Goal: Task Accomplishment & Management: Use online tool/utility

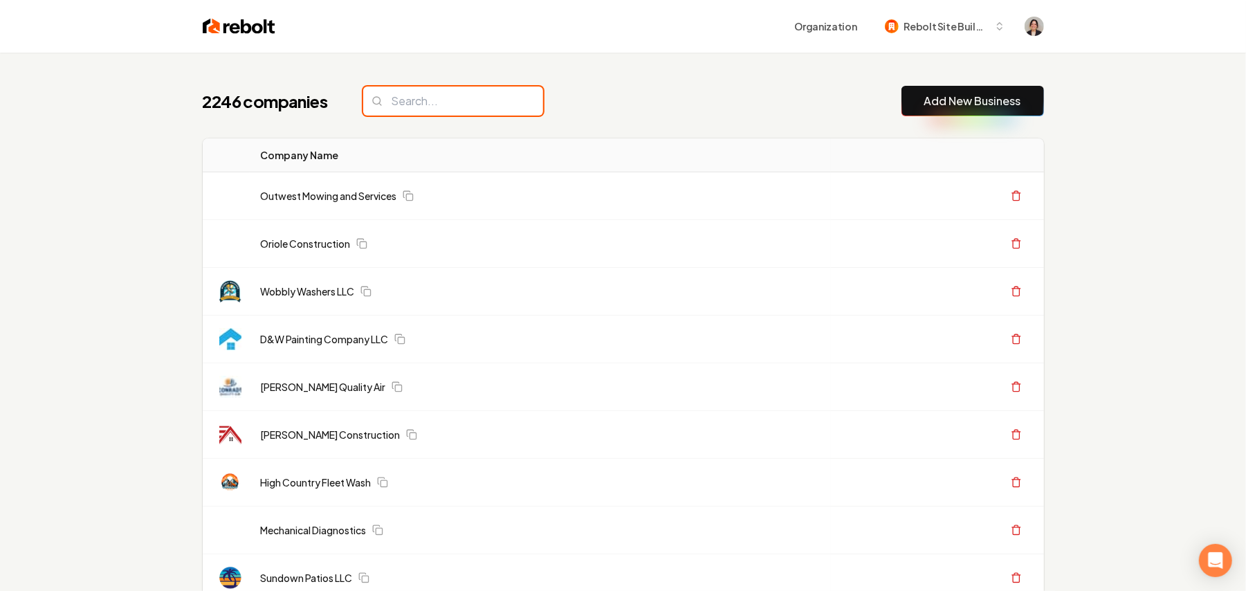
click at [424, 100] on input "search" at bounding box center [453, 101] width 180 height 29
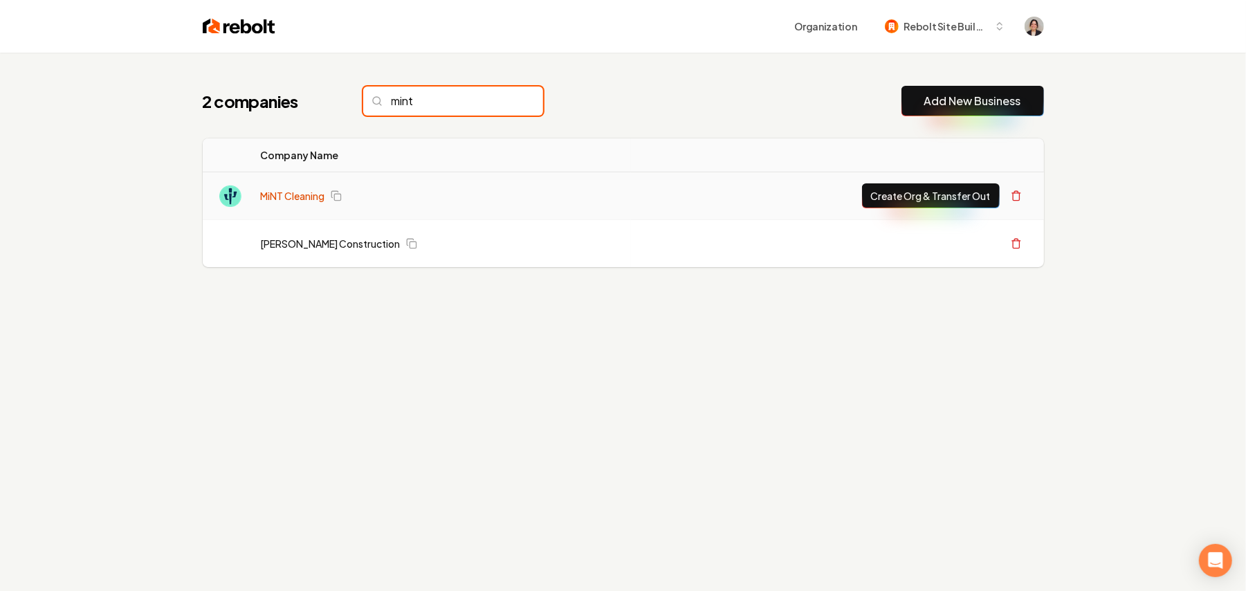
type input "mint"
click at [287, 199] on link "MiNT Cleaning" at bounding box center [293, 196] width 64 height 14
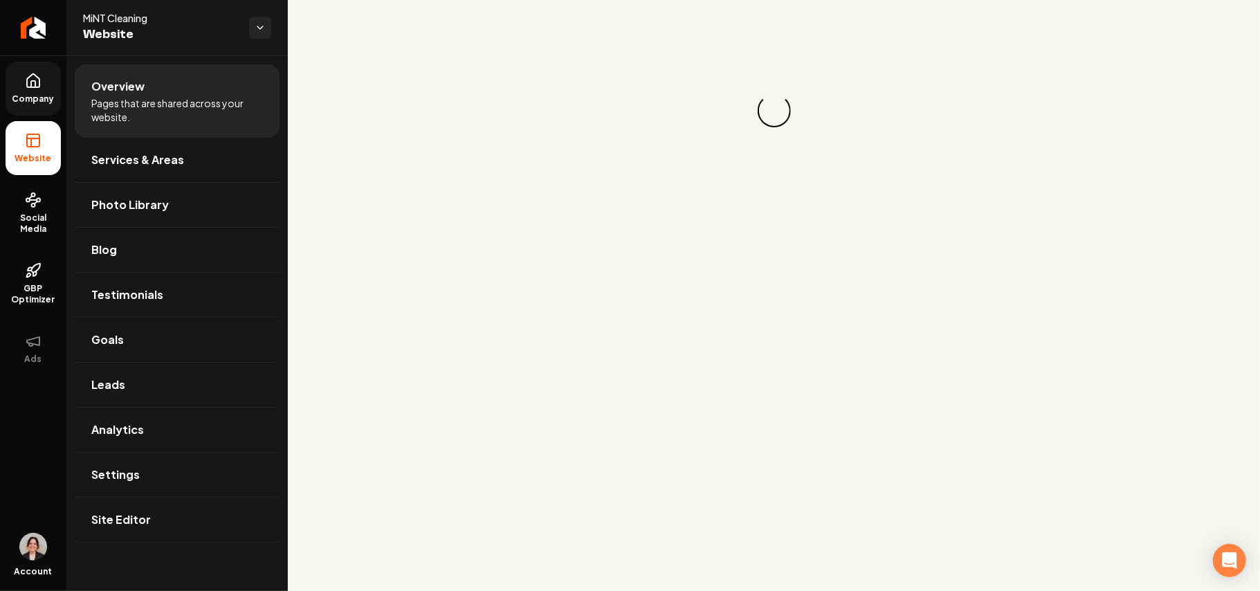
click at [36, 75] on icon at bounding box center [33, 81] width 17 height 17
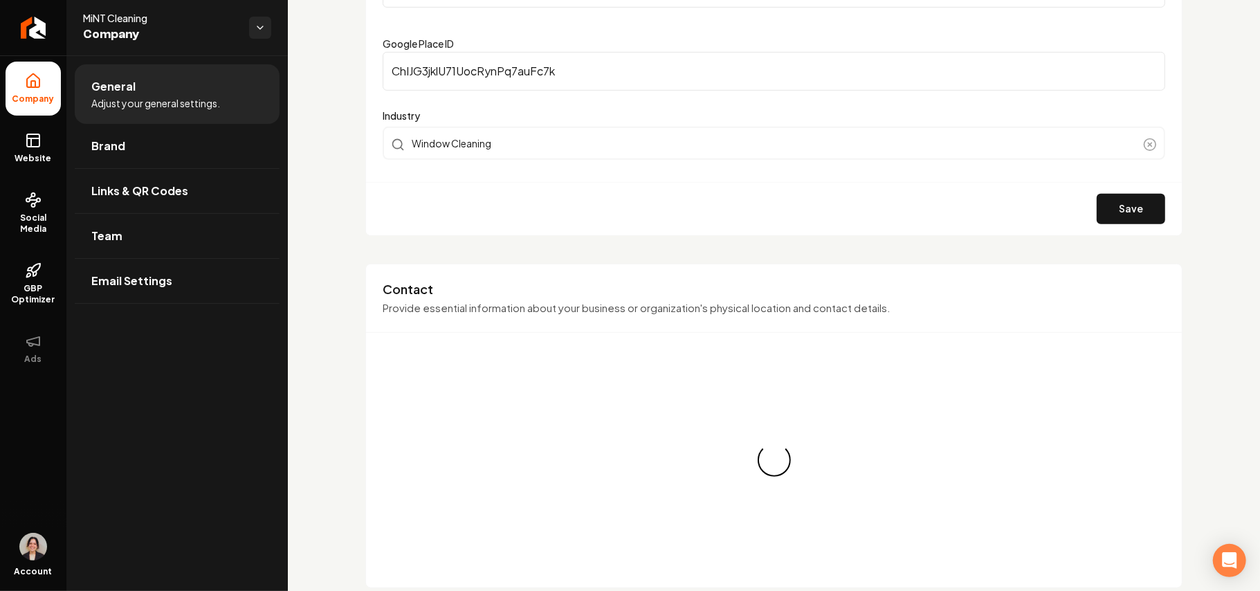
scroll to position [554, 0]
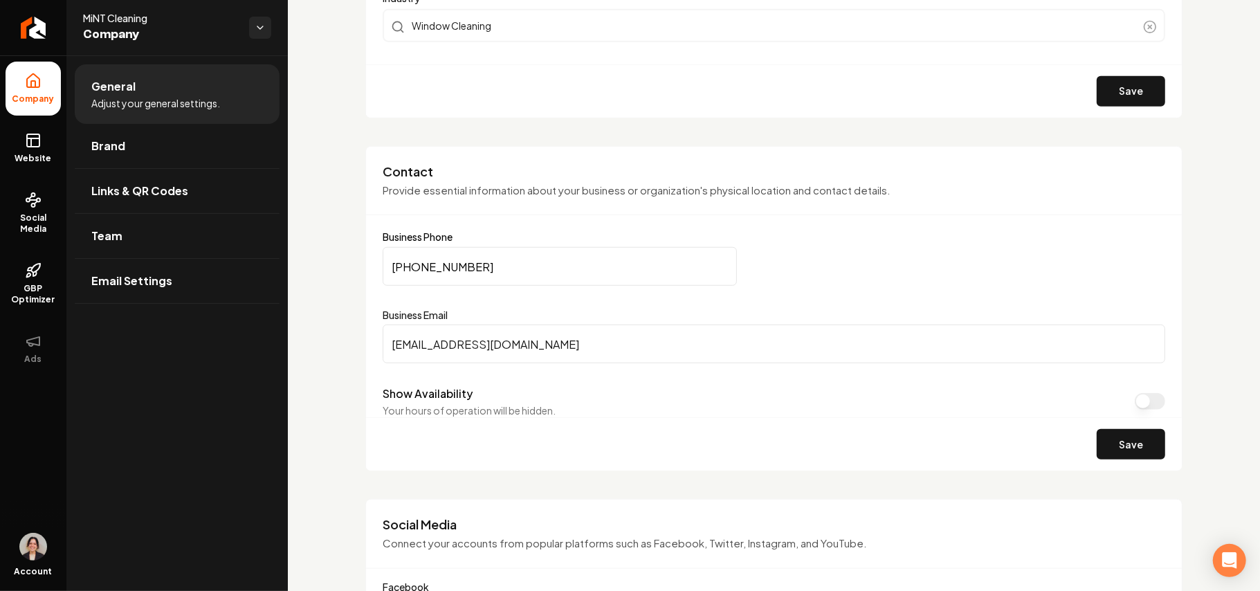
drag, startPoint x: 591, startPoint y: 347, endPoint x: 300, endPoint y: 332, distance: 291.7
click at [24, 137] on link "Website" at bounding box center [33, 148] width 55 height 54
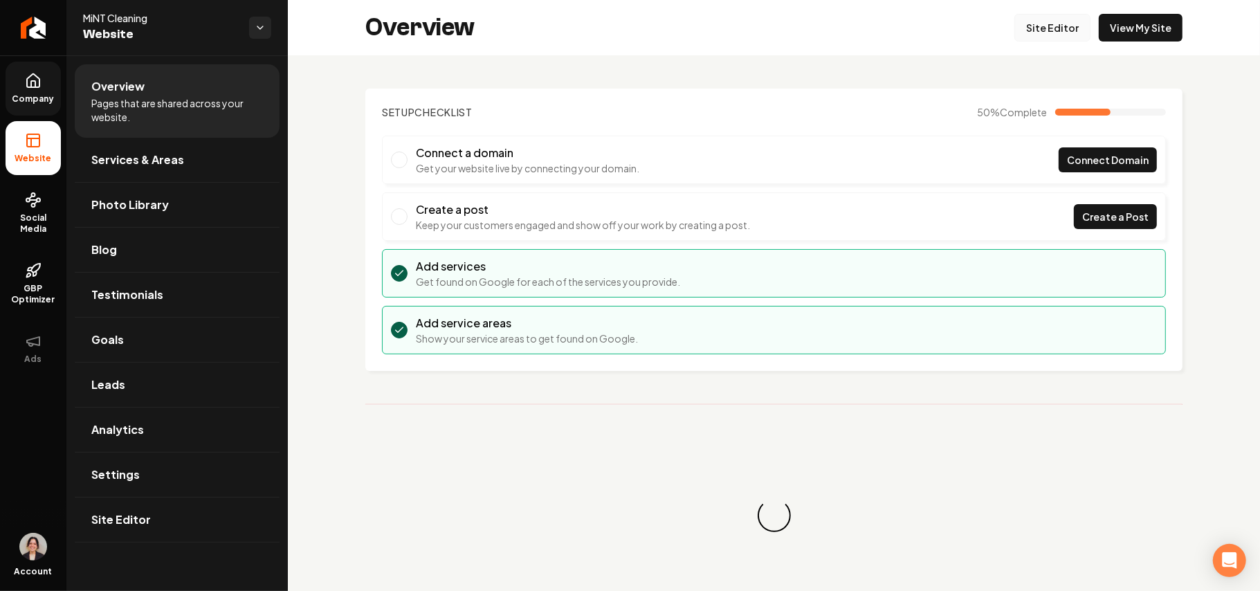
click at [1042, 26] on link "Site Editor" at bounding box center [1053, 28] width 76 height 28
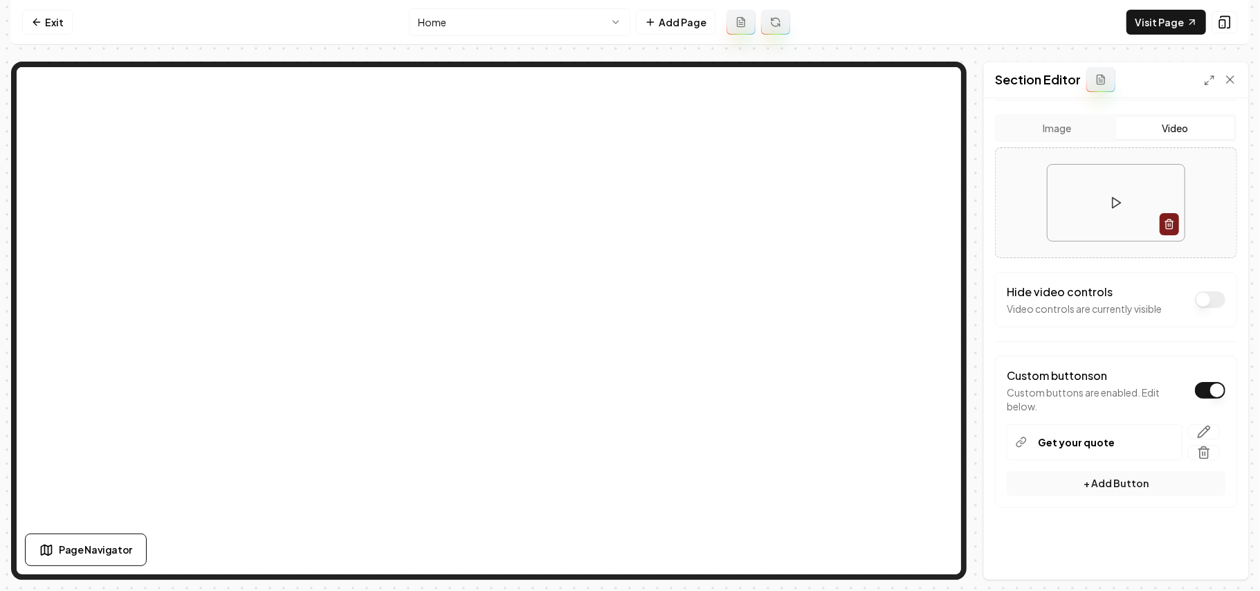
scroll to position [278, 0]
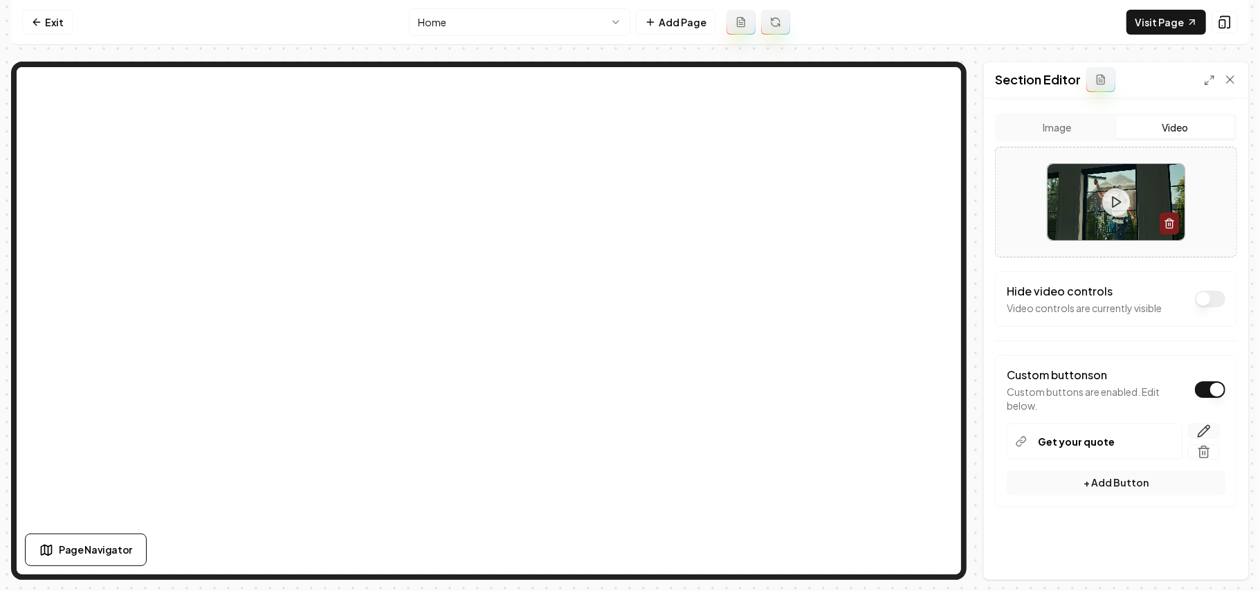
click at [1197, 426] on icon "button" at bounding box center [1204, 431] width 14 height 14
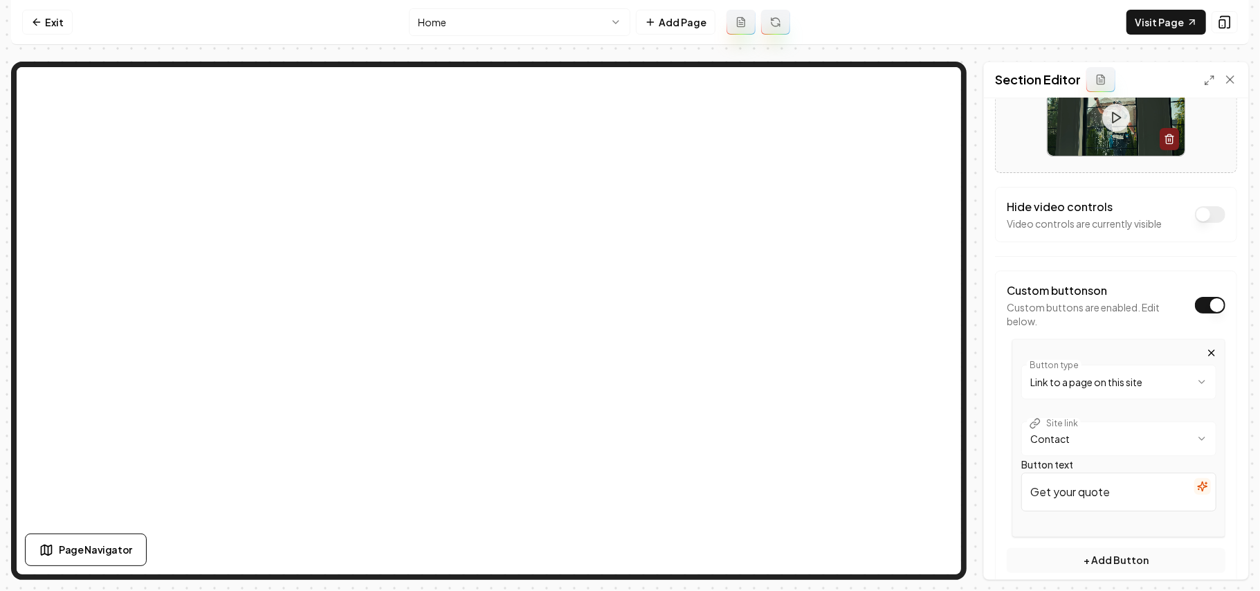
scroll to position [441, 0]
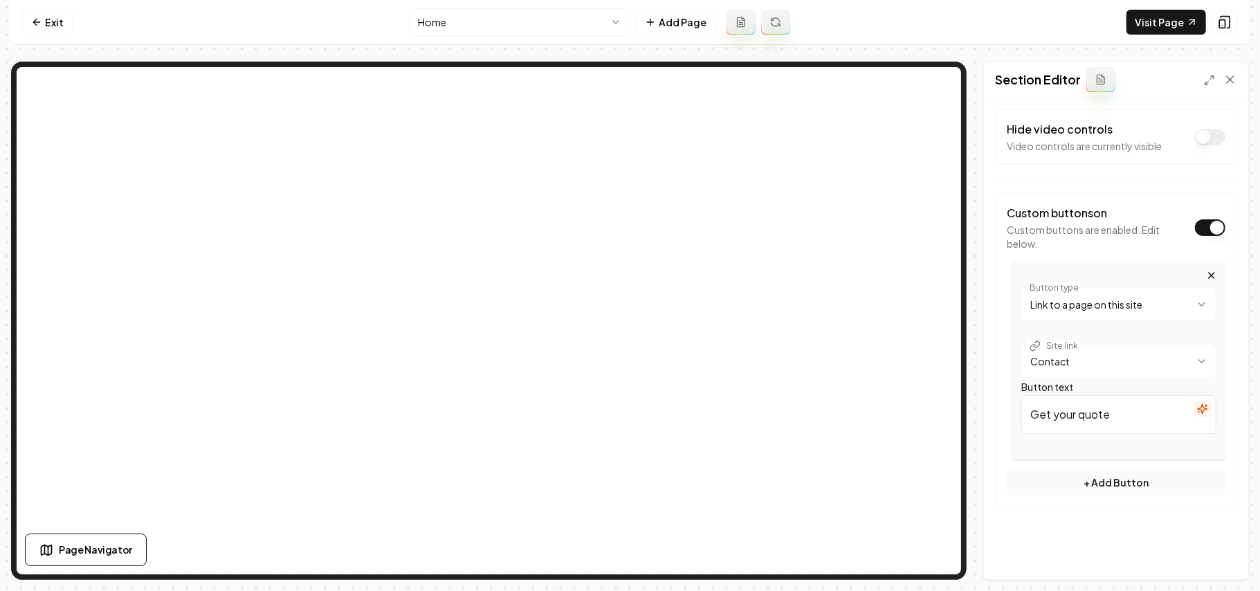
click at [1141, 366] on html "**********" at bounding box center [630, 295] width 1260 height 591
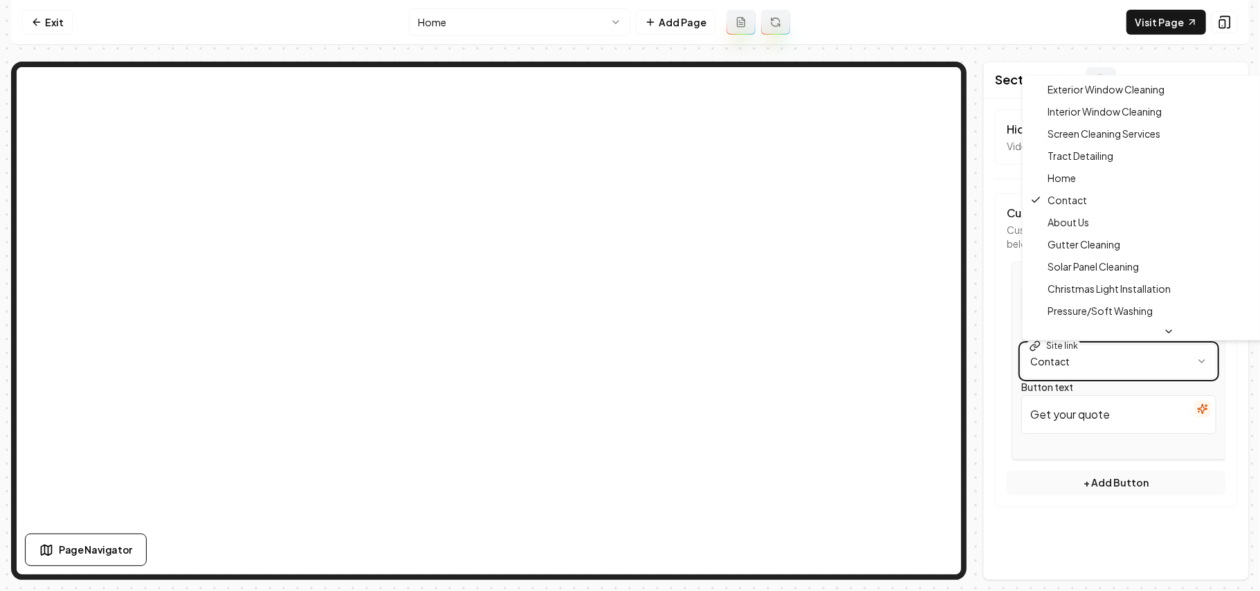
click at [1208, 363] on html "**********" at bounding box center [630, 295] width 1260 height 591
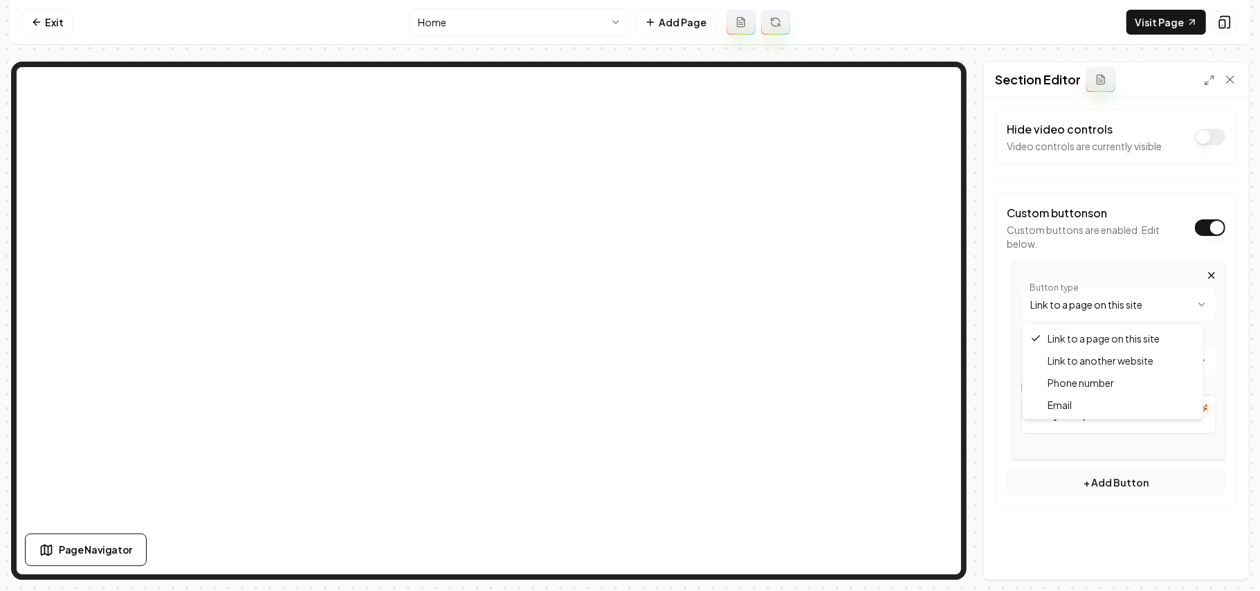
click at [1142, 308] on html "**********" at bounding box center [630, 295] width 1260 height 591
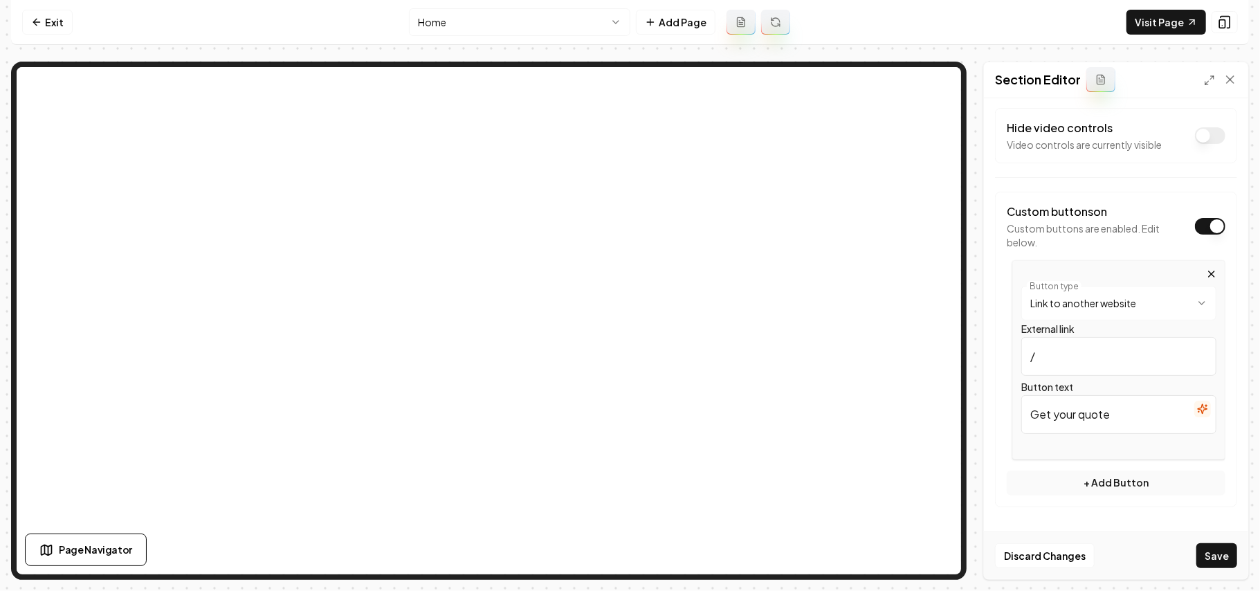
drag, startPoint x: 1072, startPoint y: 366, endPoint x: 958, endPoint y: 352, distance: 115.0
click at [936, 285] on div "**********" at bounding box center [630, 321] width 1238 height 518
paste input "[EMAIL_ADDRESS][DOMAIN_NAME]"
click at [1069, 354] on input "/" at bounding box center [1119, 356] width 195 height 39
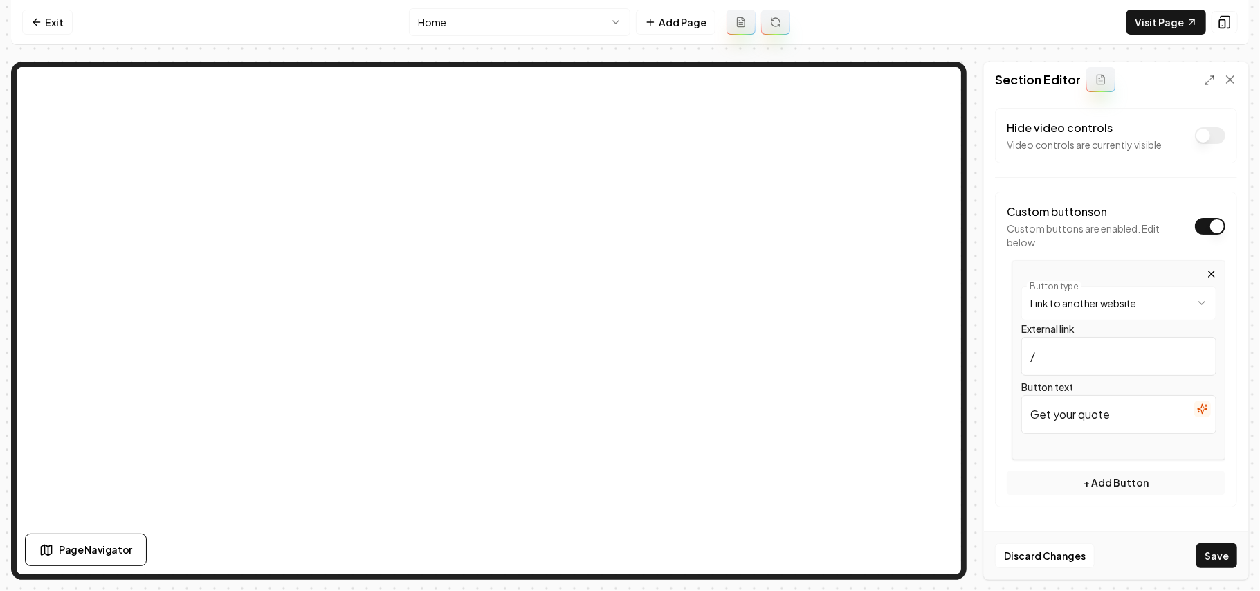
drag, startPoint x: 1075, startPoint y: 356, endPoint x: 947, endPoint y: 352, distance: 127.4
click at [887, 278] on div "**********" at bounding box center [630, 321] width 1238 height 518
paste input "[URL][DOMAIN_NAME]"
type input "[URL][DOMAIN_NAME]"
click at [1224, 556] on button "Save" at bounding box center [1217, 555] width 41 height 25
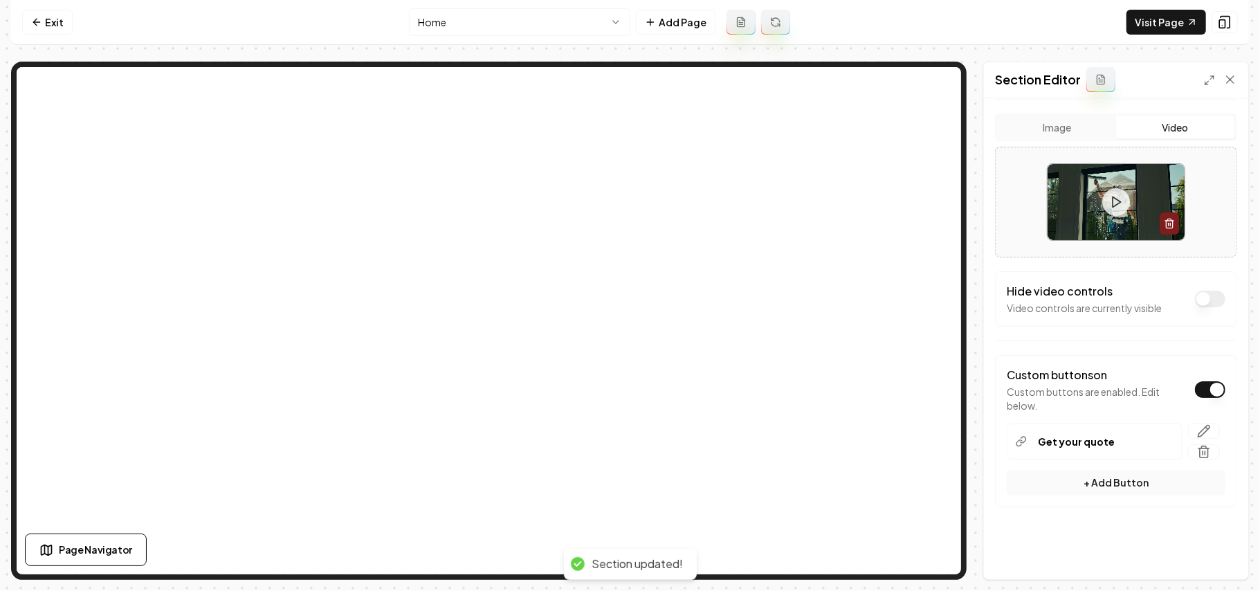
scroll to position [280, 0]
click at [1141, 25] on link "Visit Page" at bounding box center [1167, 22] width 80 height 25
click at [1156, 20] on link "Visit Page" at bounding box center [1167, 22] width 80 height 25
click at [25, 20] on link "Exit" at bounding box center [47, 22] width 51 height 25
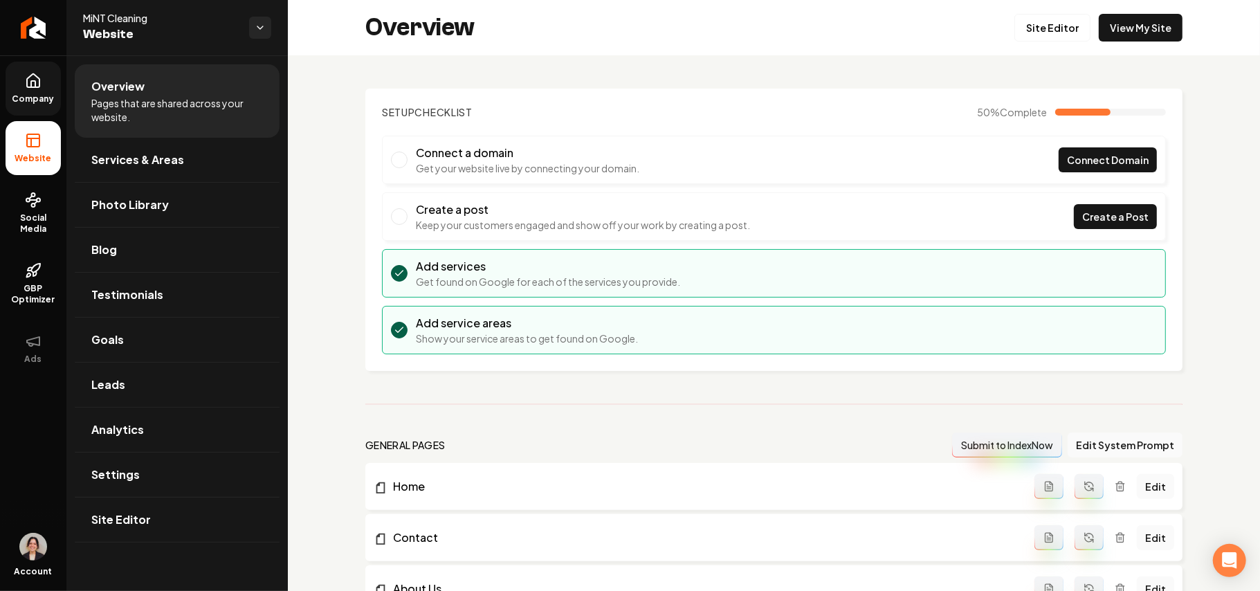
click at [6, 81] on link "Company" at bounding box center [33, 89] width 55 height 54
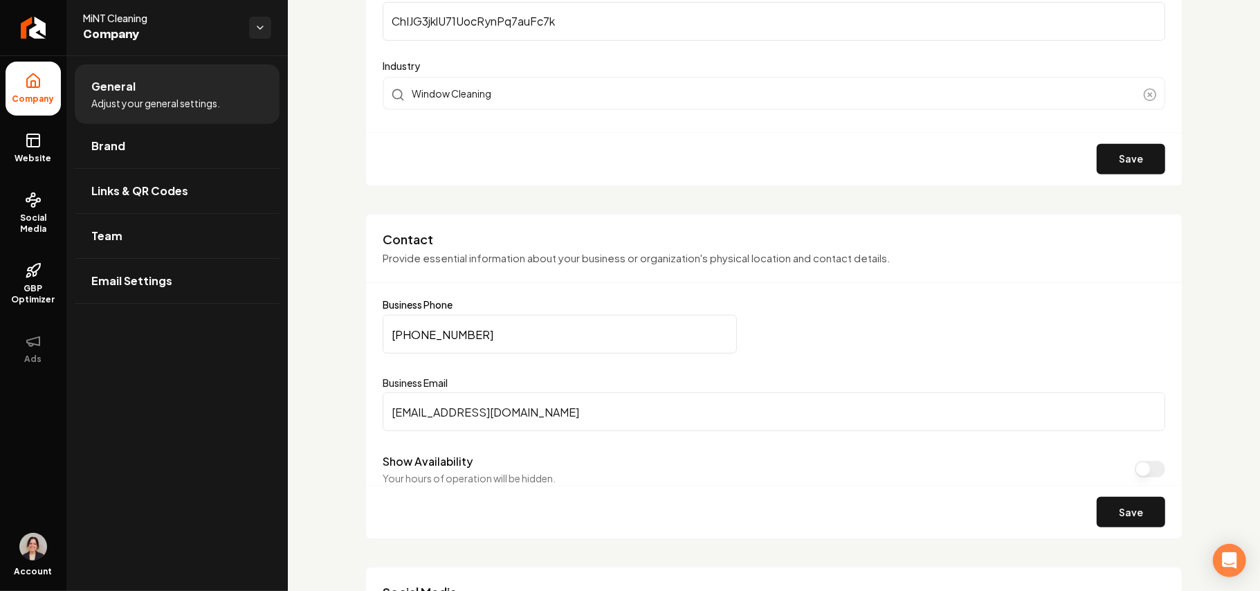
scroll to position [646, 0]
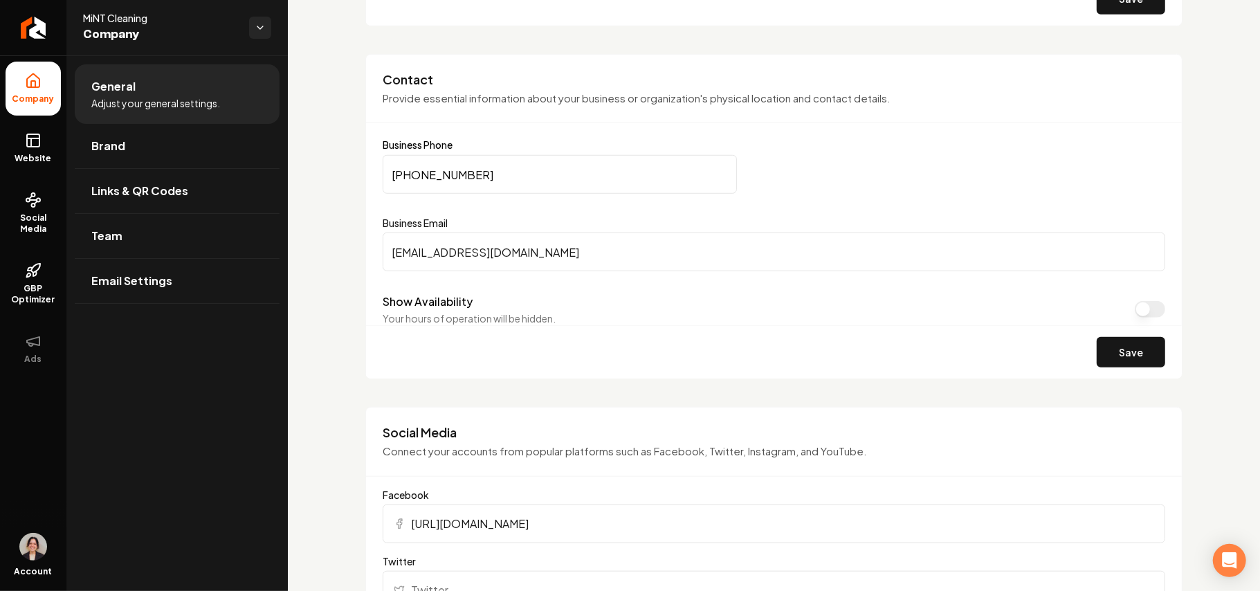
drag, startPoint x: 507, startPoint y: 166, endPoint x: 288, endPoint y: 159, distance: 219.5
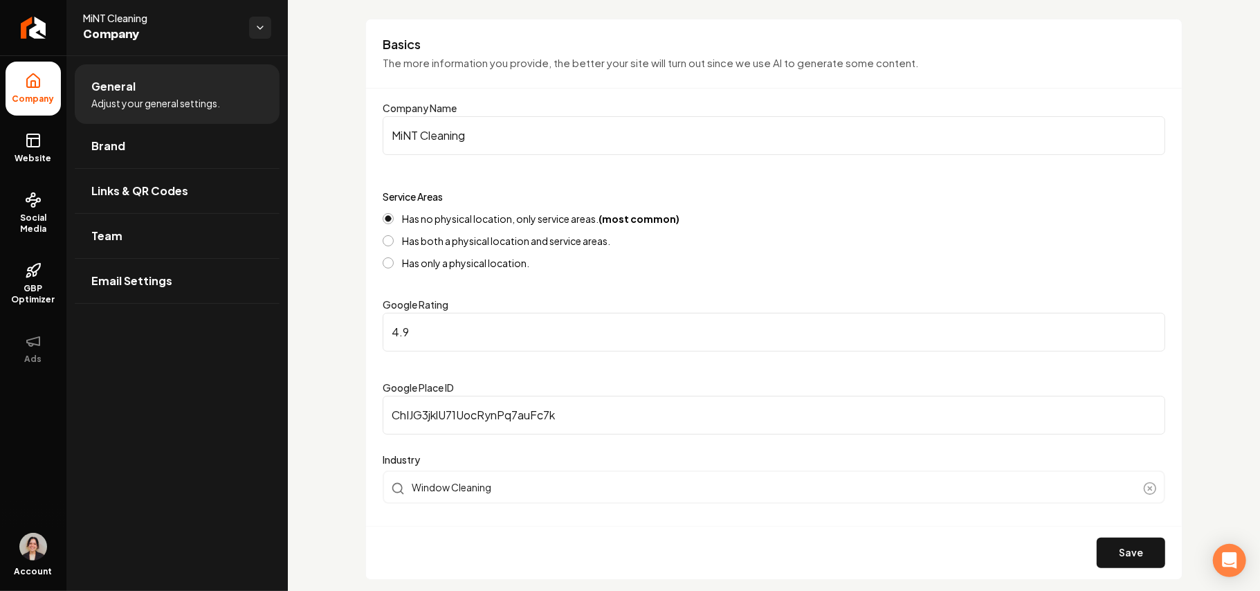
scroll to position [0, 0]
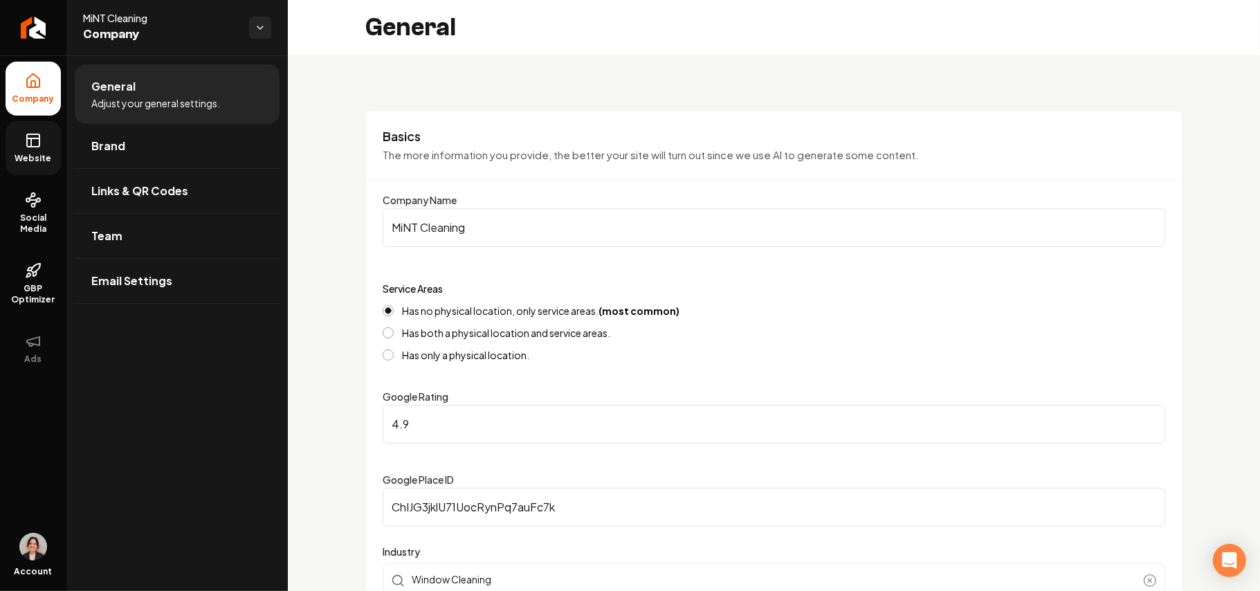
click at [26, 123] on link "Website" at bounding box center [33, 148] width 55 height 54
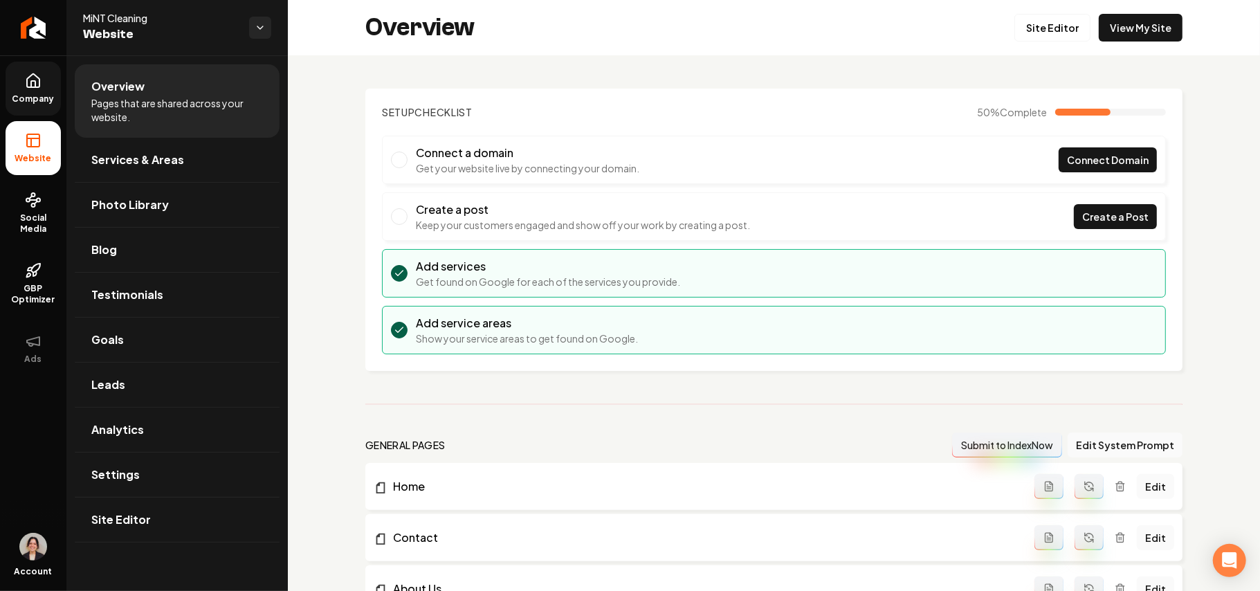
click at [987, 22] on div "Overview Site Editor View My Site" at bounding box center [774, 27] width 972 height 55
click at [1058, 28] on link "Site Editor" at bounding box center [1053, 28] width 76 height 28
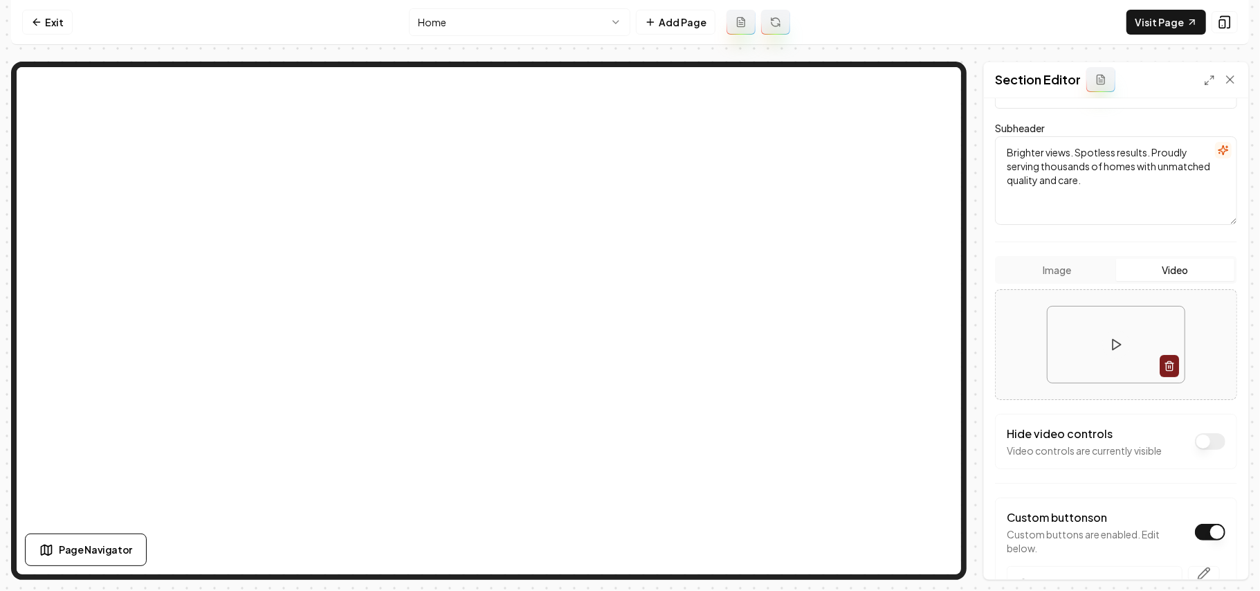
scroll to position [277, 0]
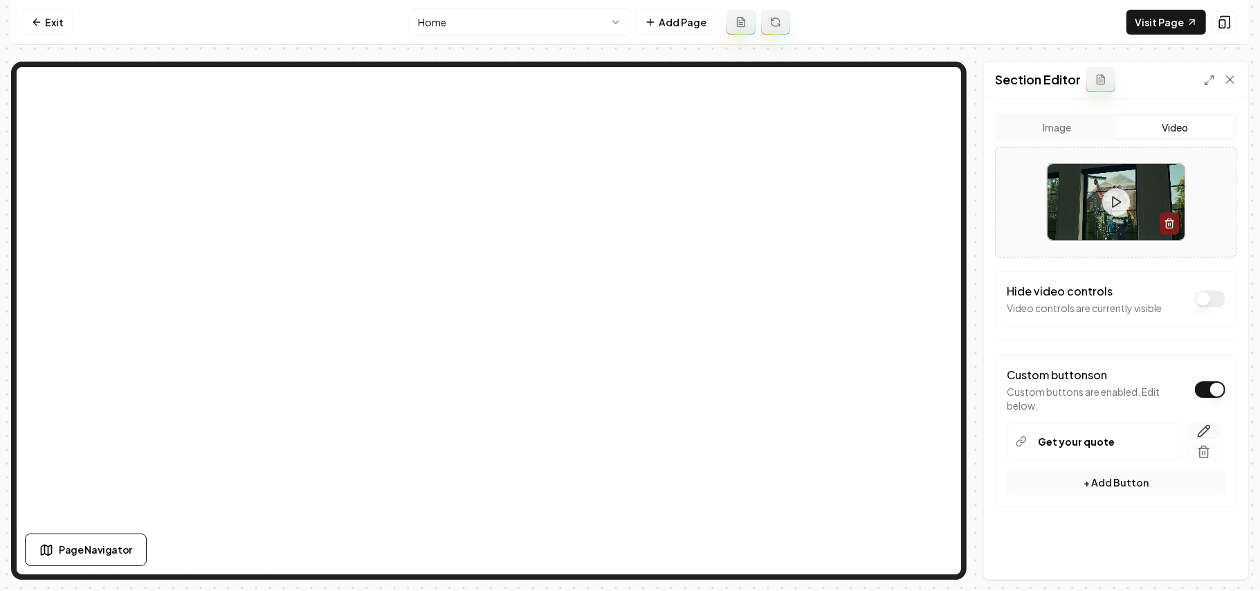
click at [1197, 433] on icon "button" at bounding box center [1204, 431] width 14 height 14
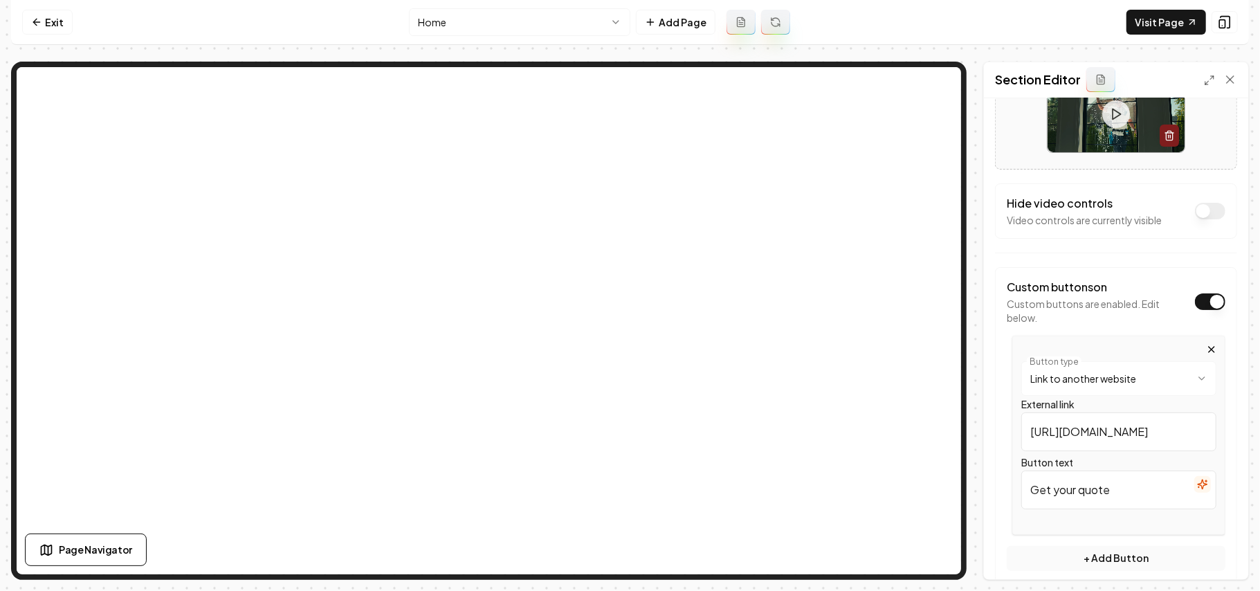
scroll to position [442, 0]
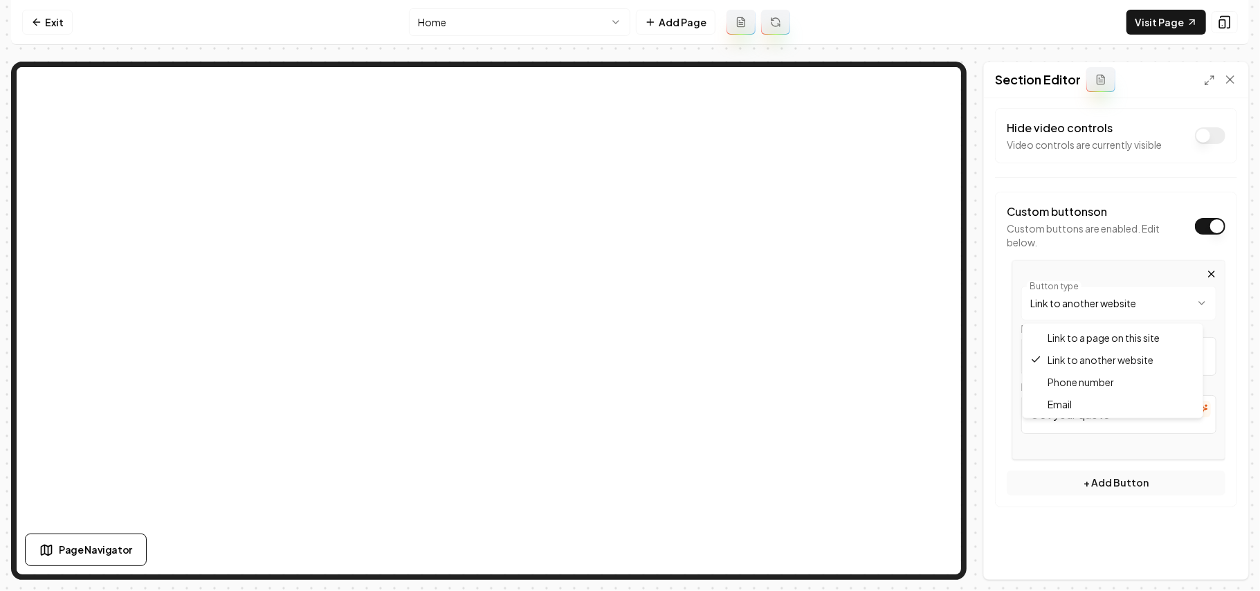
click at [1150, 303] on html "**********" at bounding box center [630, 295] width 1260 height 591
click at [1160, 557] on html "**********" at bounding box center [630, 295] width 1260 height 591
click at [1138, 19] on link "Visit Page" at bounding box center [1167, 22] width 80 height 25
